Goal: Check status

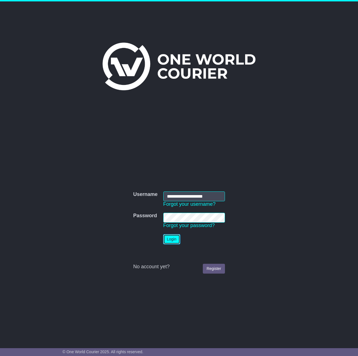
click at [177, 240] on button "Login" at bounding box center [171, 239] width 17 height 10
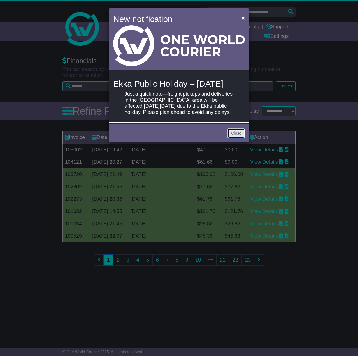
click at [239, 138] on link "Close" at bounding box center [236, 133] width 17 height 10
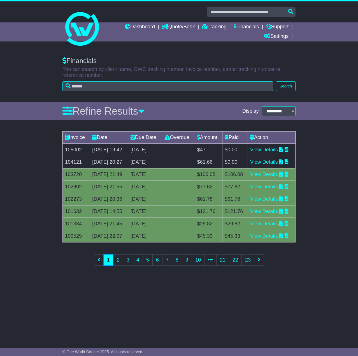
click at [222, 168] on td "$61.66" at bounding box center [208, 162] width 27 height 12
click at [217, 168] on td "$61.66" at bounding box center [208, 162] width 27 height 12
copy td "61.66"
